Goal: Find specific page/section: Find specific page/section

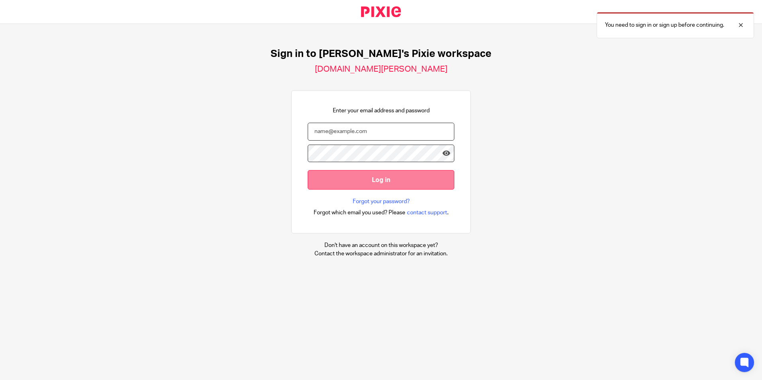
type input "Mobeen"
click at [384, 183] on input "Log in" at bounding box center [381, 180] width 147 height 20
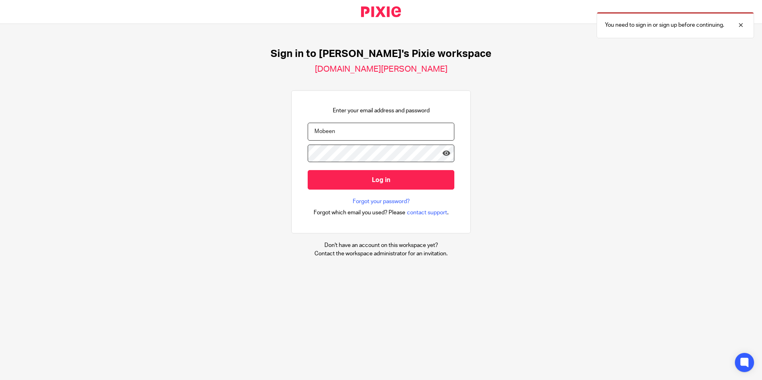
drag, startPoint x: 329, startPoint y: 128, endPoint x: 305, endPoint y: 130, distance: 24.0
click at [308, 130] on input "Mobeen" at bounding box center [381, 132] width 147 height 18
type input "ayesha@brindleys.co.uk"
click at [308, 170] on input "Log in" at bounding box center [381, 180] width 147 height 20
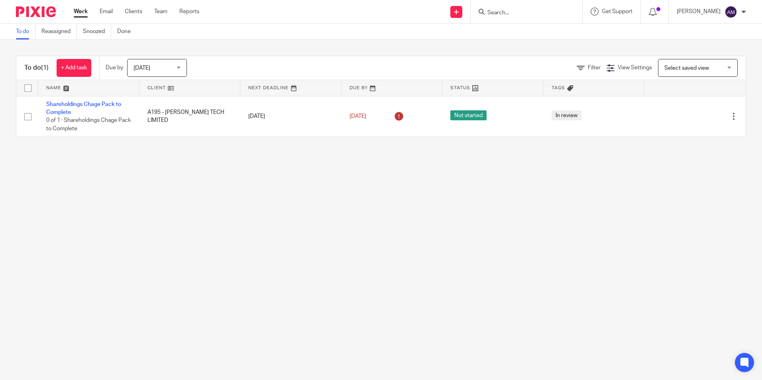
click at [507, 15] on input "Search" at bounding box center [523, 13] width 72 height 7
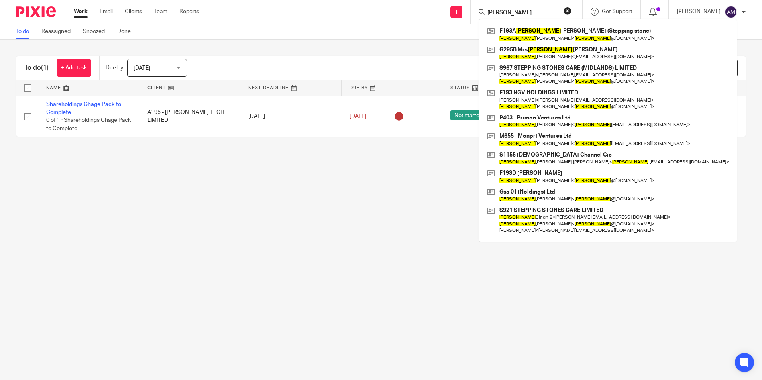
type input "gurpreet"
click at [245, 190] on main "To do Reassigned Snoozed Done To do (1) + Add task Due by Today Today Today Tom…" at bounding box center [381, 190] width 762 height 380
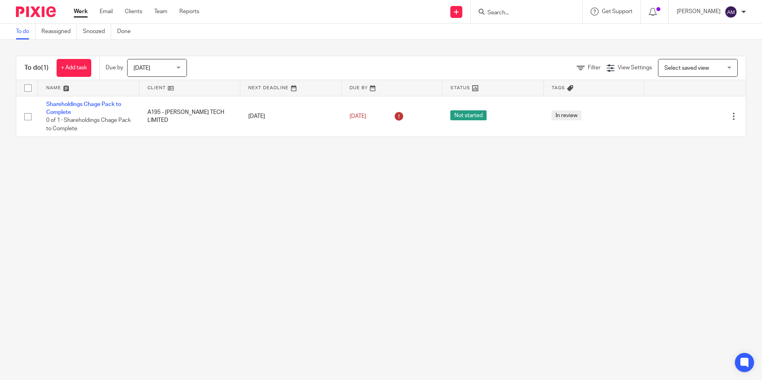
click at [499, 16] on input "Search" at bounding box center [523, 13] width 72 height 7
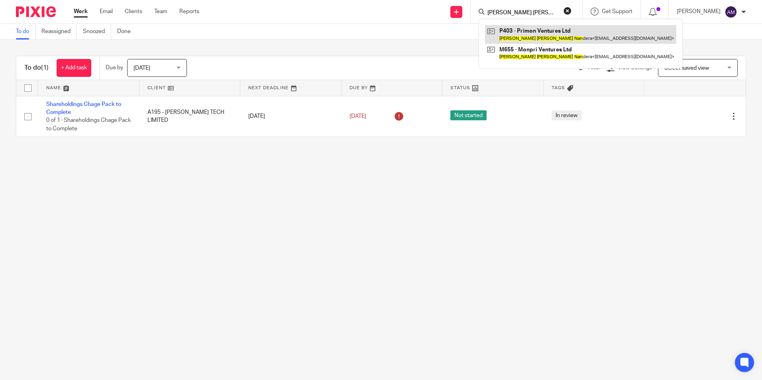
type input "gurpreet singh nan"
click at [531, 35] on link at bounding box center [580, 34] width 191 height 18
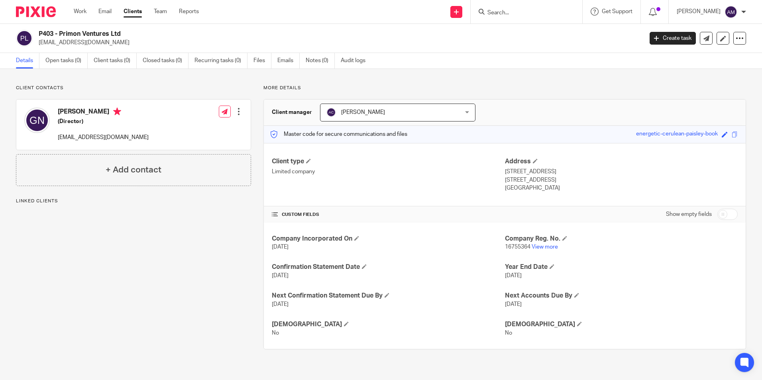
drag, startPoint x: 57, startPoint y: 138, endPoint x: 147, endPoint y: 141, distance: 90.1
click at [147, 141] on div "[PERSON_NAME] (Director) [EMAIL_ADDRESS][DOMAIN_NAME] Edit contact Create clien…" at bounding box center [133, 125] width 234 height 50
